Goal: Information Seeking & Learning: Learn about a topic

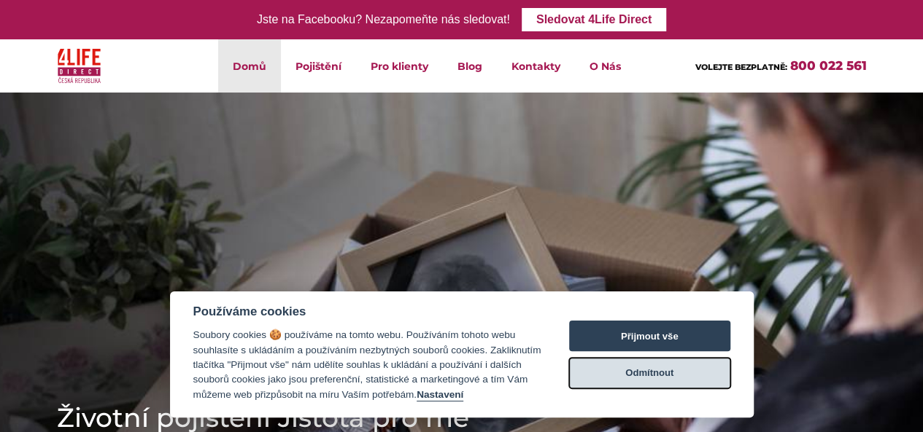
click at [659, 379] on button "Odmítnout" at bounding box center [649, 373] width 161 height 31
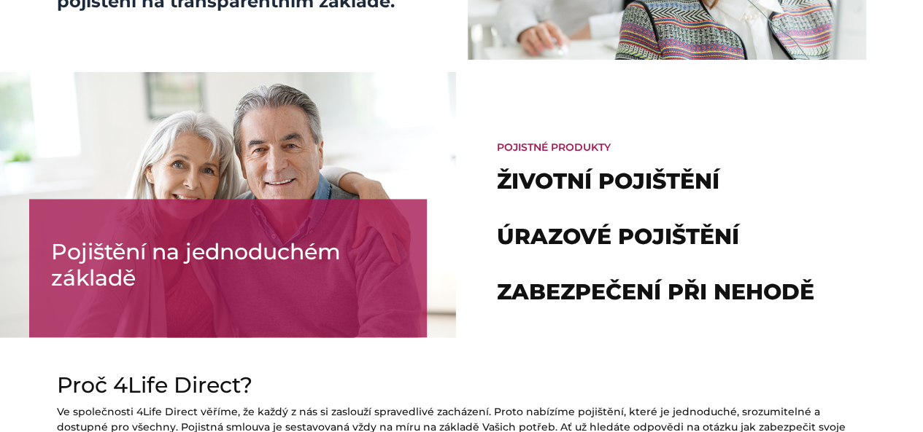
scroll to position [1034, 0]
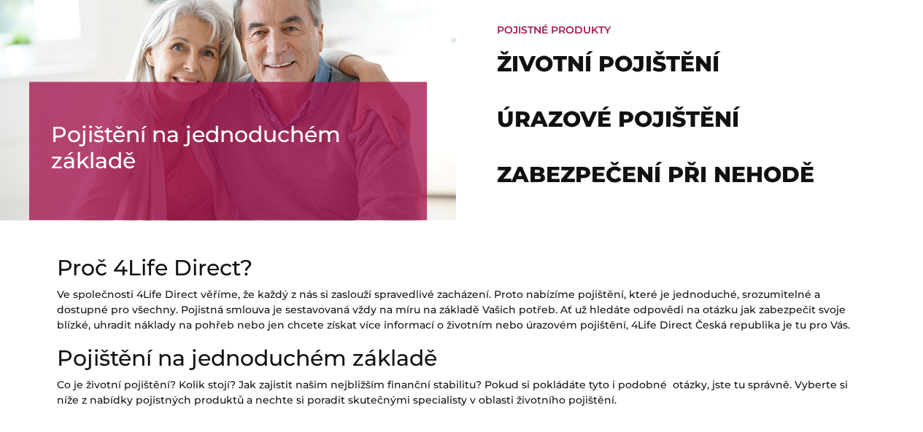
click at [672, 160] on div "Pojistné produkty Životní pojištění Úrazové pojištění Zabezpečení při nehodě" at bounding box center [693, 104] width 462 height 231
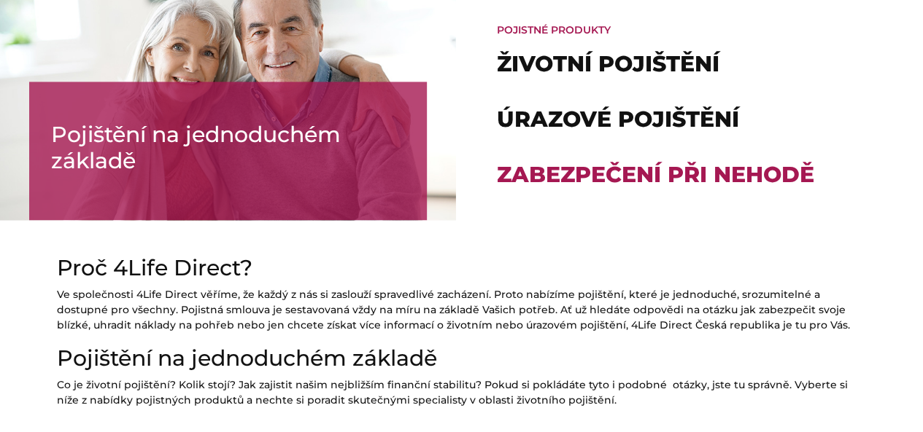
click at [672, 173] on link "Zabezpečení při nehodě" at bounding box center [655, 174] width 317 height 27
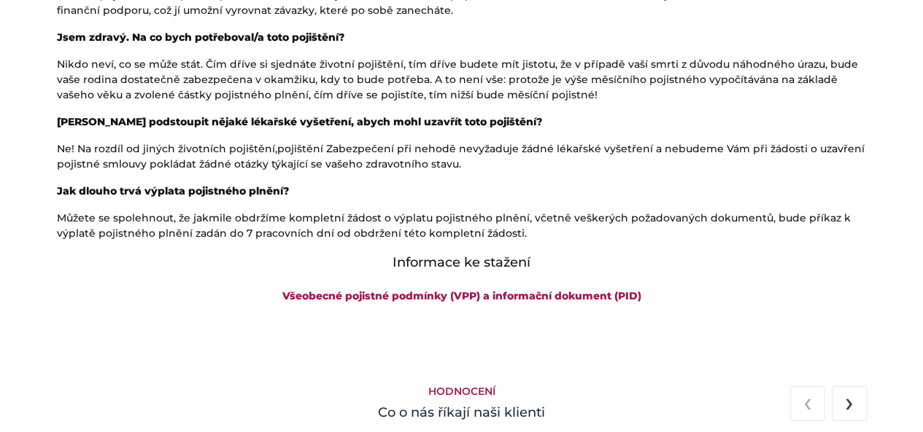
scroll to position [1446, 0]
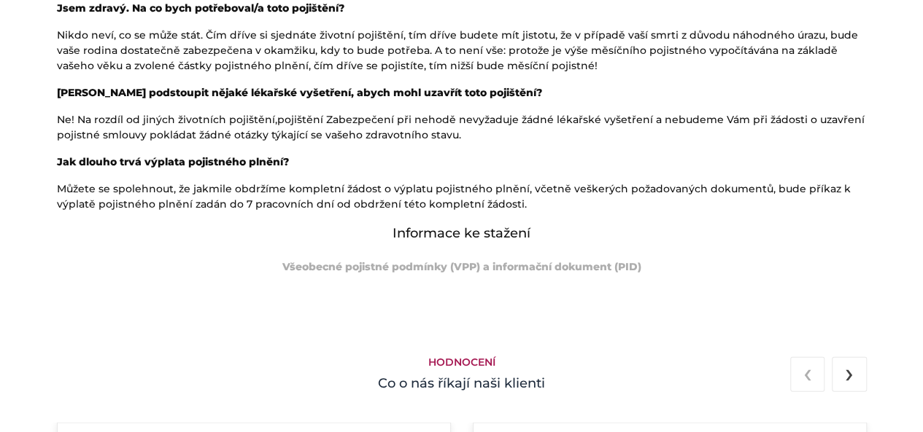
click at [541, 269] on link "Všeobecné pojistné podmínky (VPP) a informační dokument (PID)" at bounding box center [461, 266] width 359 height 13
